Goal: Communication & Community: Ask a question

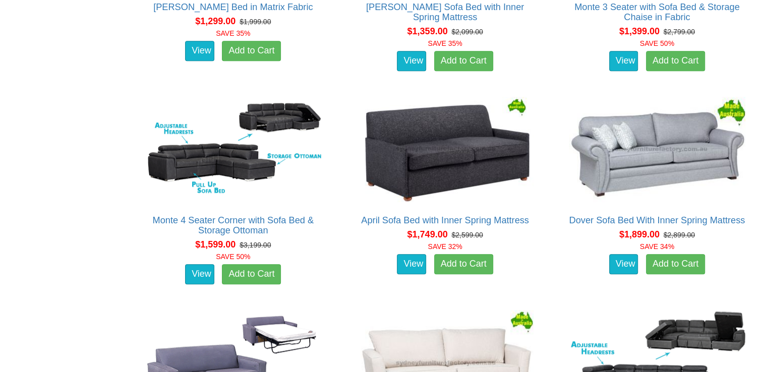
scroll to position [807, 0]
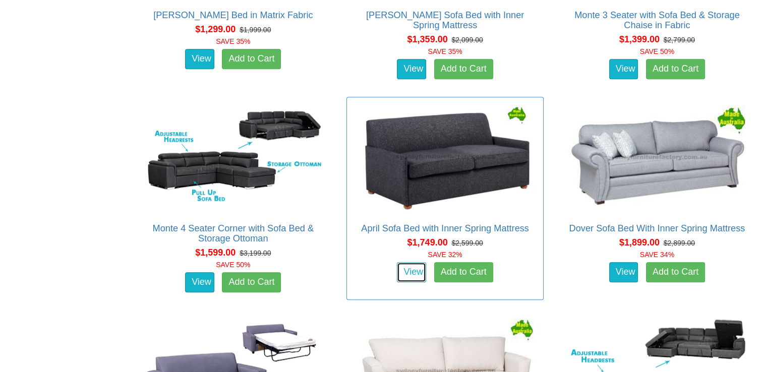
click at [420, 269] on link "View" at bounding box center [411, 272] width 29 height 20
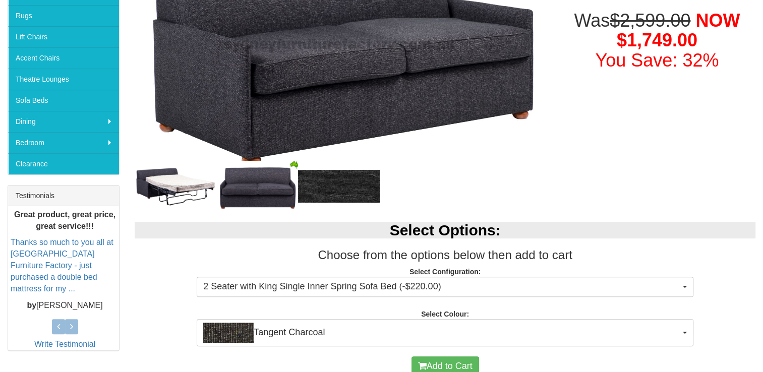
scroll to position [303, 0]
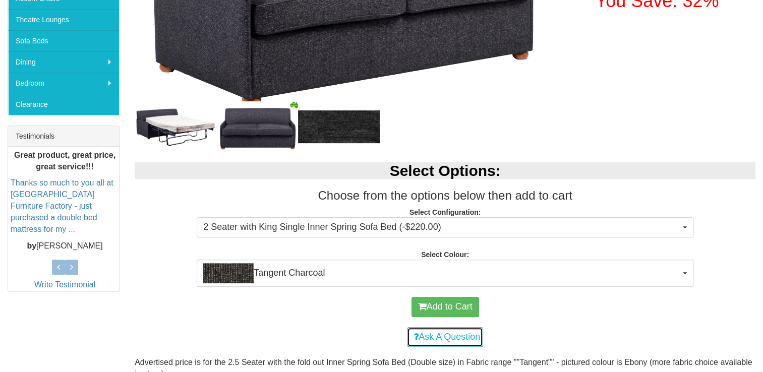
click at [429, 334] on link "Ask A Question" at bounding box center [445, 337] width 76 height 20
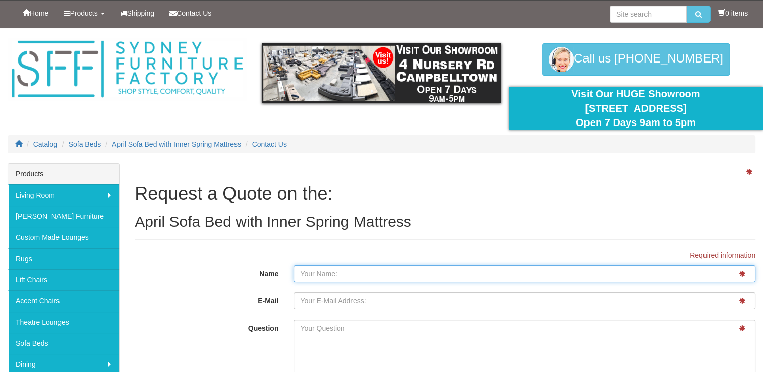
click at [395, 271] on input "Name" at bounding box center [524, 273] width 462 height 17
type input "[PERSON_NAME]"
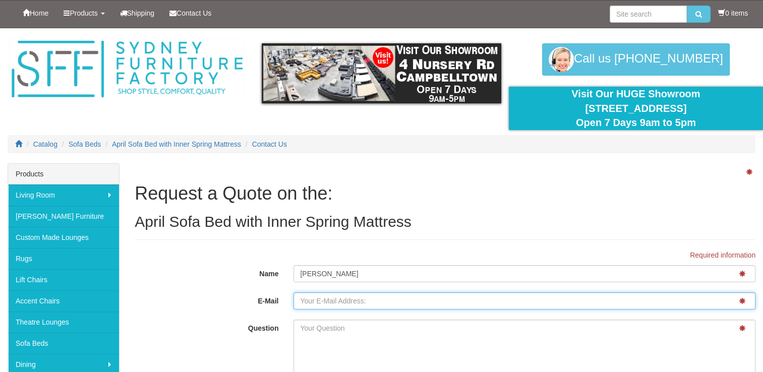
click at [320, 304] on input "E-Mail" at bounding box center [524, 300] width 462 height 17
type input "[PERSON_NAME][EMAIL_ADDRESS][DOMAIN_NAME]"
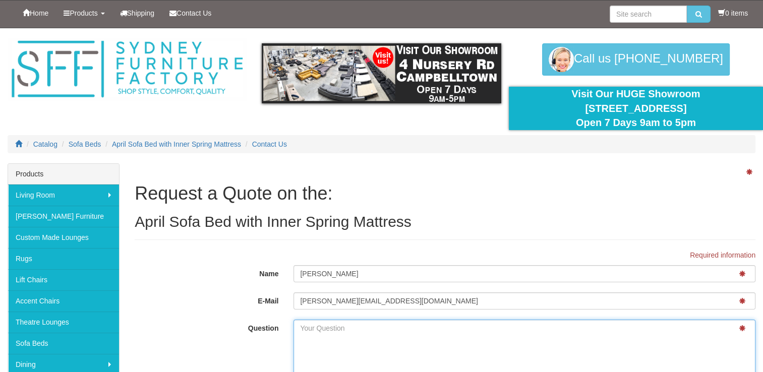
click at [325, 323] on textarea "Question" at bounding box center [524, 364] width 462 height 88
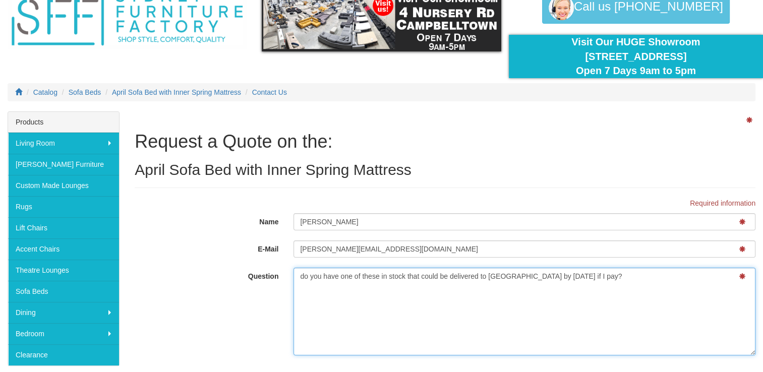
scroll to position [202, 0]
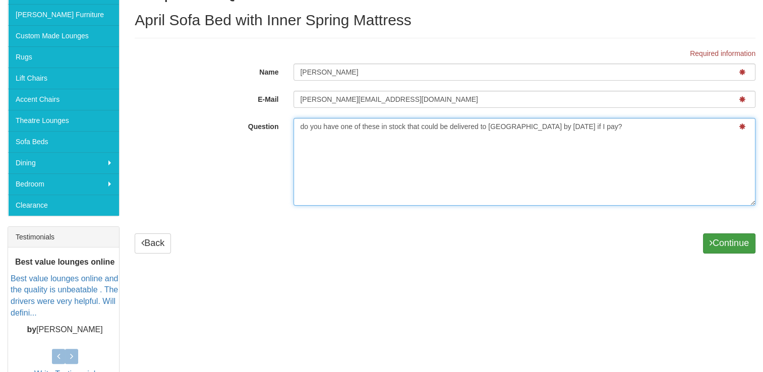
type textarea "do you have one of these in stock that could be delivered to Pitt Street Sydney…"
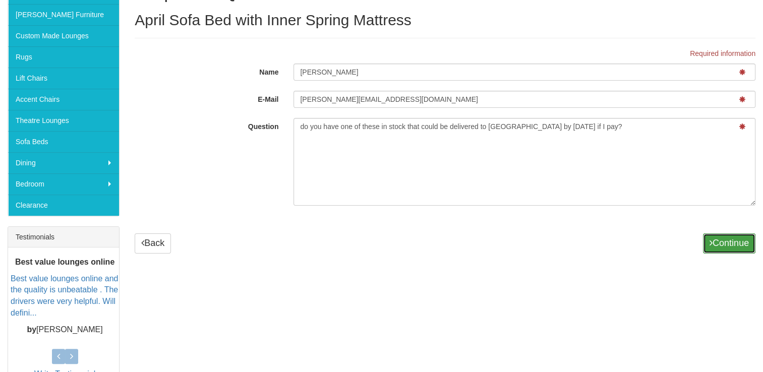
click at [715, 243] on button "Continue" at bounding box center [729, 243] width 52 height 20
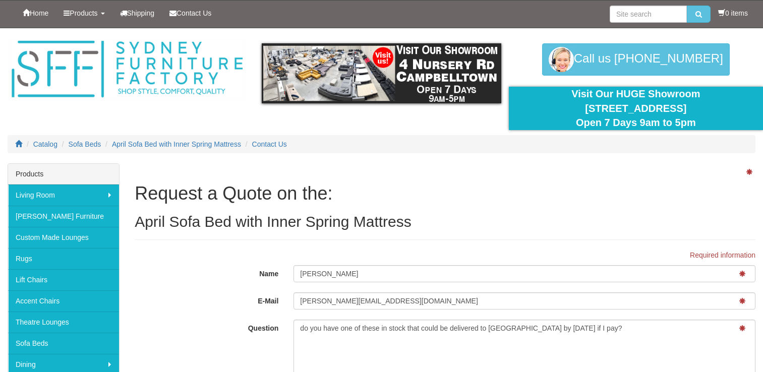
scroll to position [202, 0]
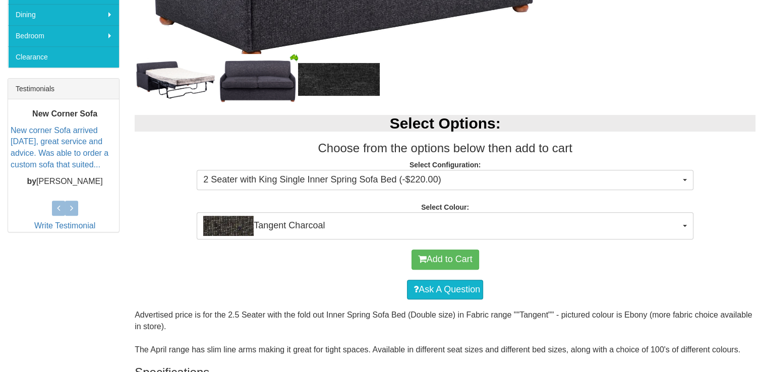
scroll to position [252, 0]
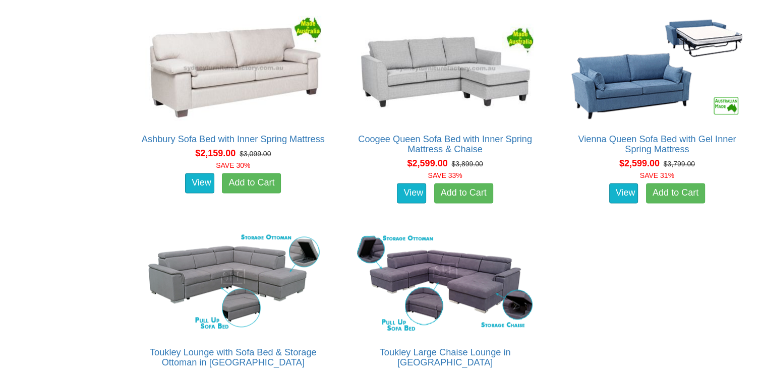
scroll to position [1160, 0]
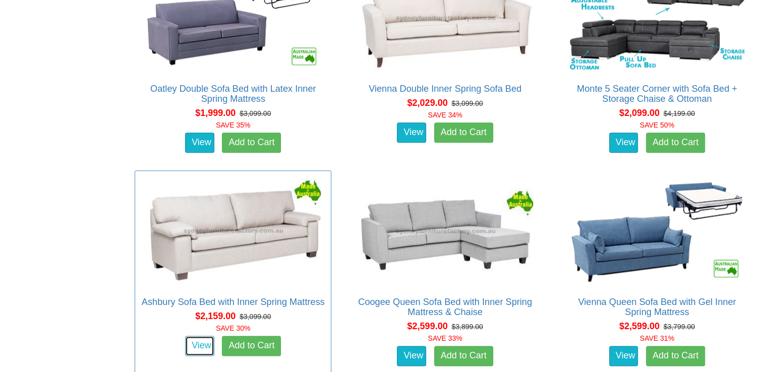
click at [198, 338] on link "View" at bounding box center [199, 346] width 29 height 20
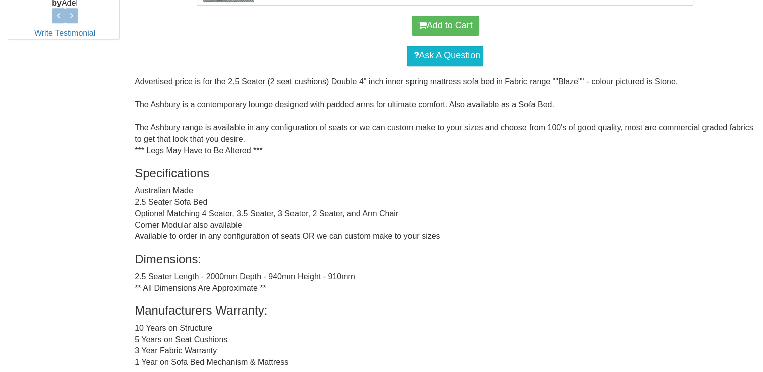
scroll to position [555, 0]
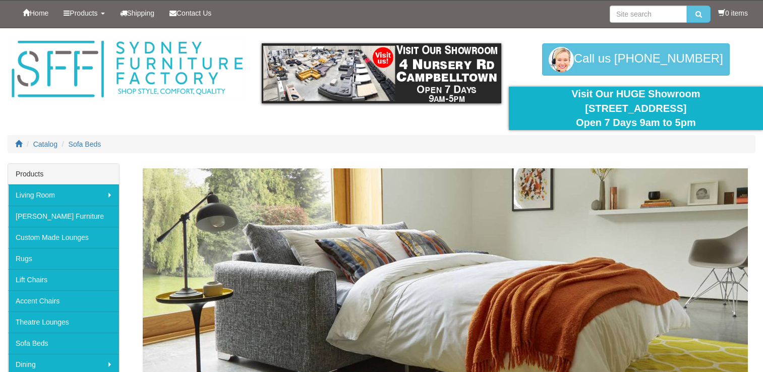
scroll to position [1160, 0]
